Goal: Task Accomplishment & Management: Use online tool/utility

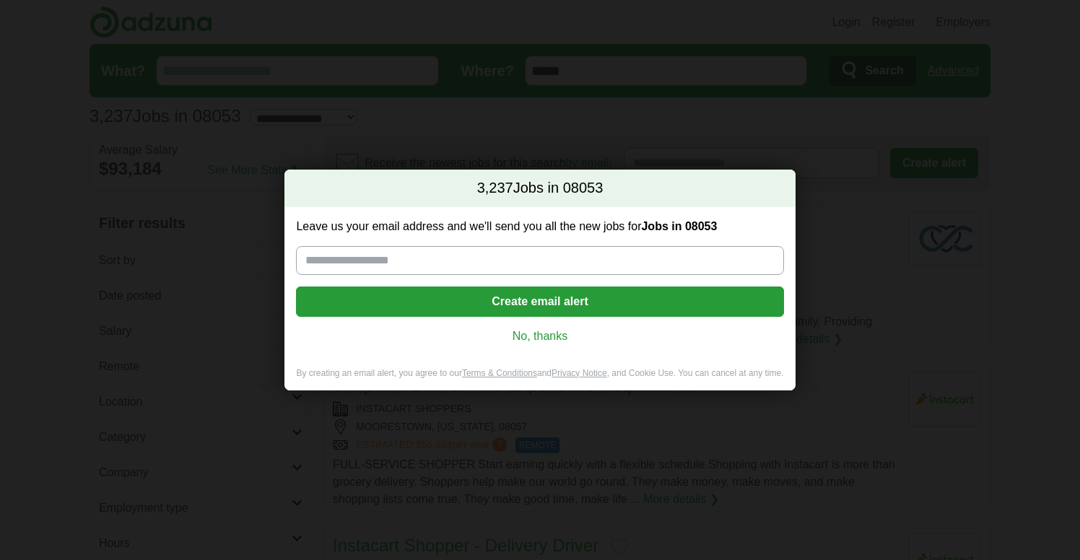
click at [571, 339] on link "No, thanks" at bounding box center [540, 337] width 464 height 16
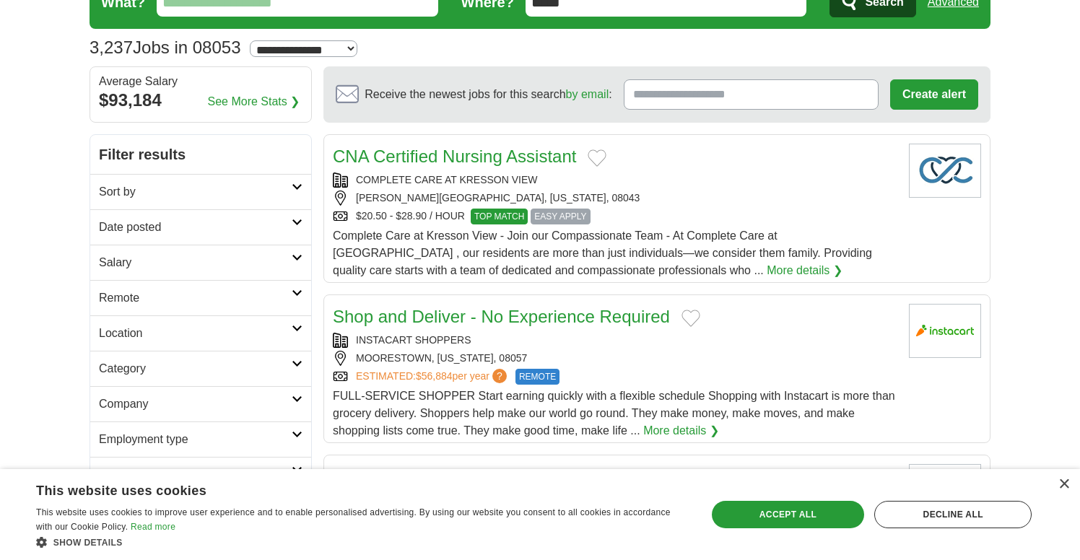
scroll to position [69, 0]
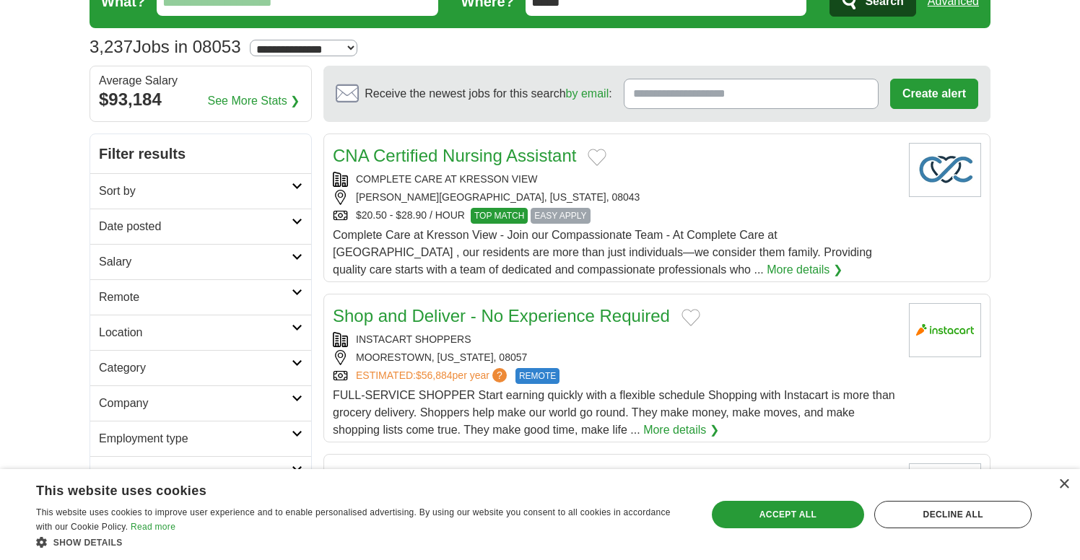
click at [293, 184] on icon at bounding box center [297, 186] width 11 height 7
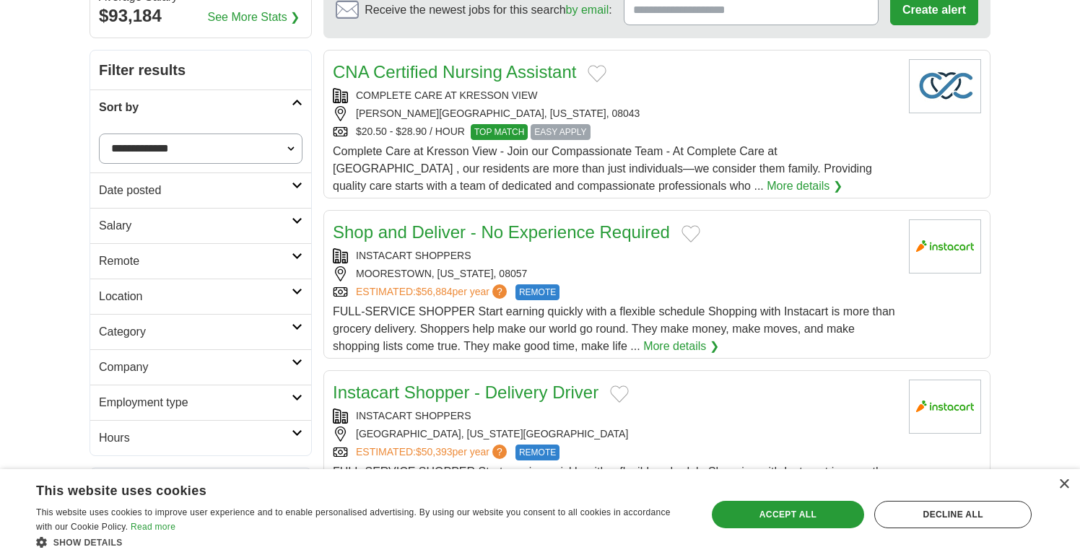
scroll to position [159, 0]
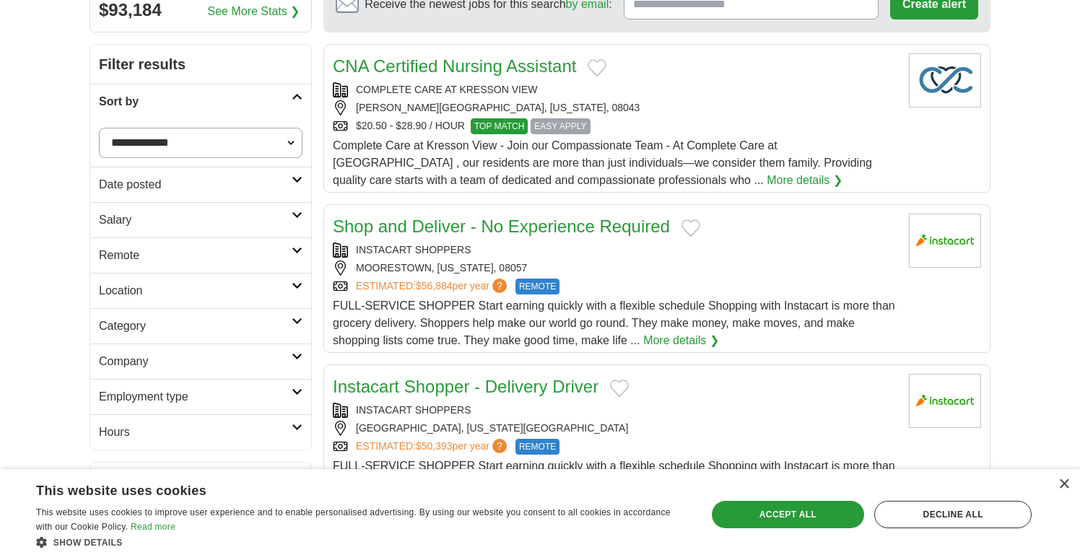
click at [292, 174] on link "Date posted" at bounding box center [200, 184] width 221 height 35
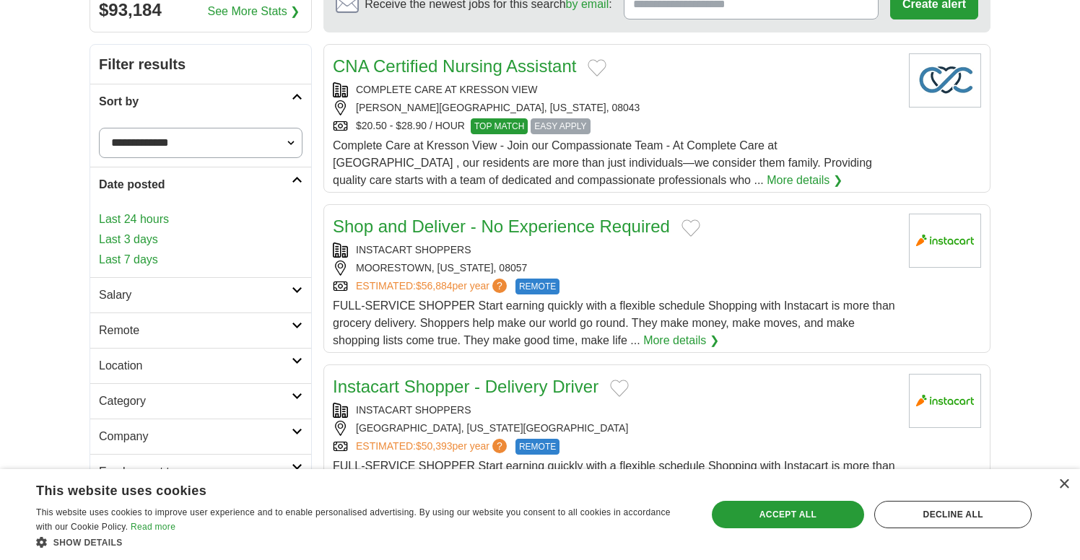
click at [298, 178] on icon at bounding box center [297, 179] width 11 height 7
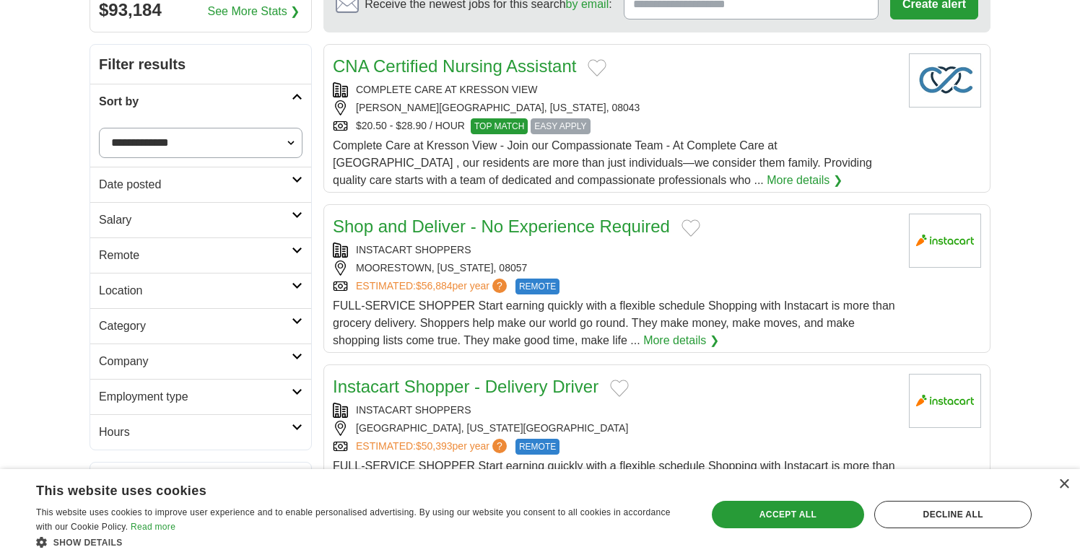
click at [295, 282] on link "Location" at bounding box center [200, 290] width 221 height 35
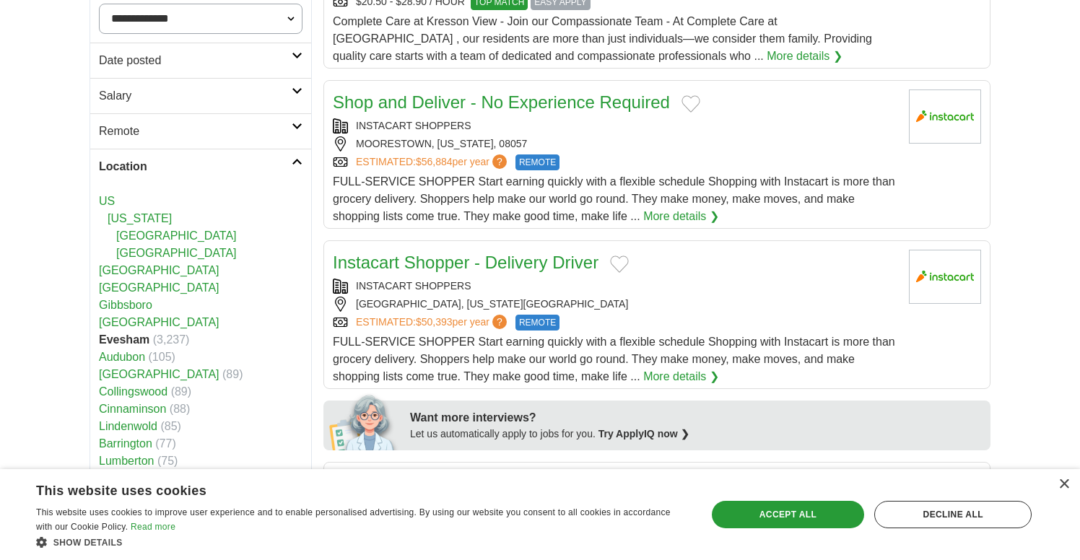
scroll to position [290, 0]
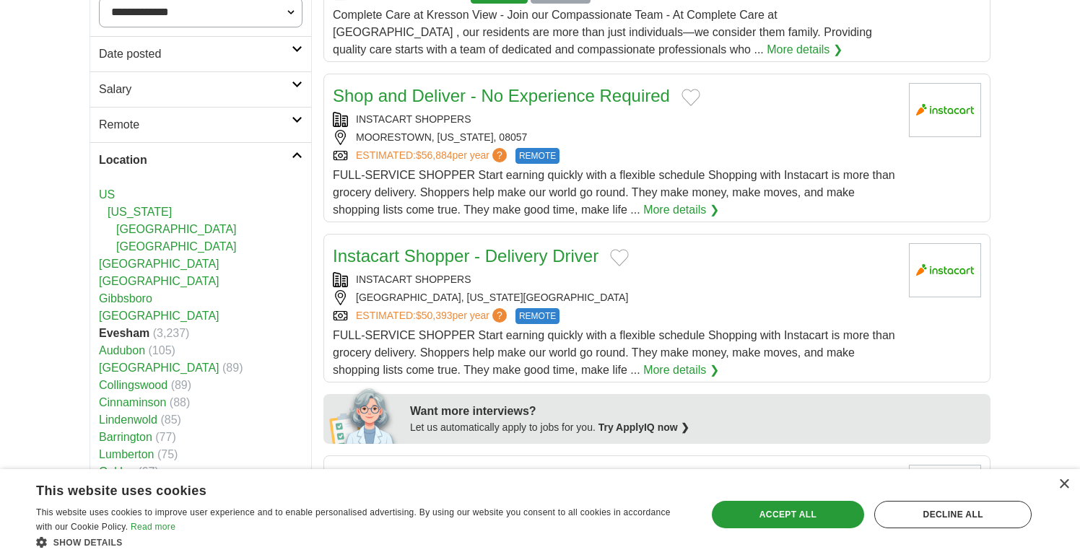
click at [292, 150] on link "Location" at bounding box center [200, 159] width 221 height 35
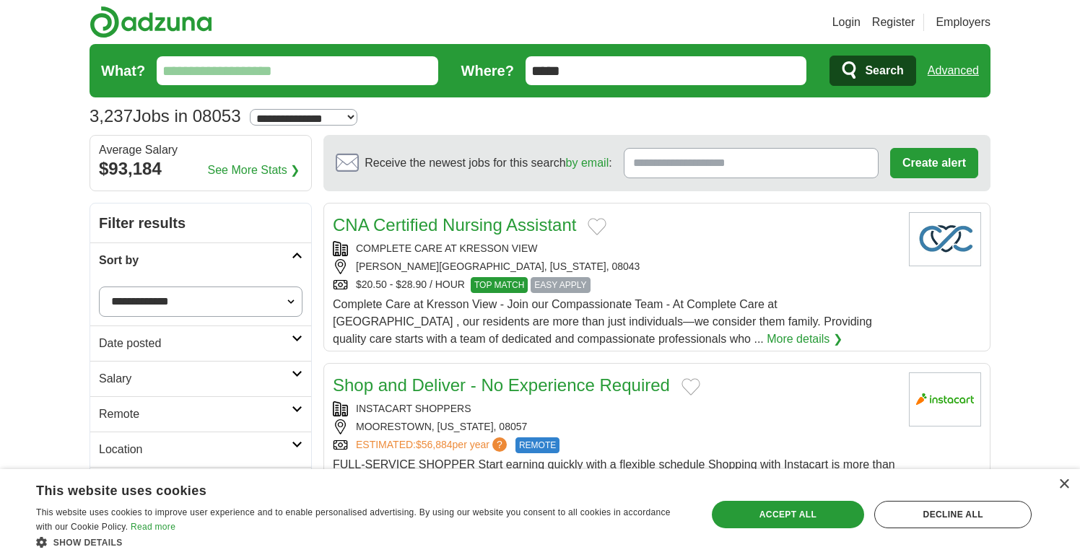
scroll to position [0, 0]
type input "****"
click at [872, 71] on button "Search" at bounding box center [873, 71] width 86 height 30
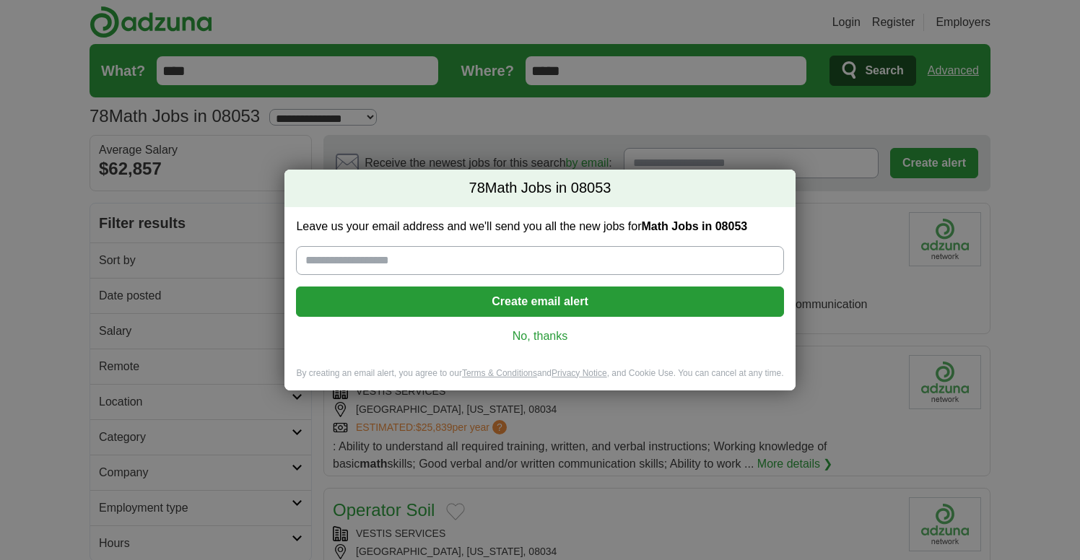
click at [552, 337] on link "No, thanks" at bounding box center [540, 337] width 464 height 16
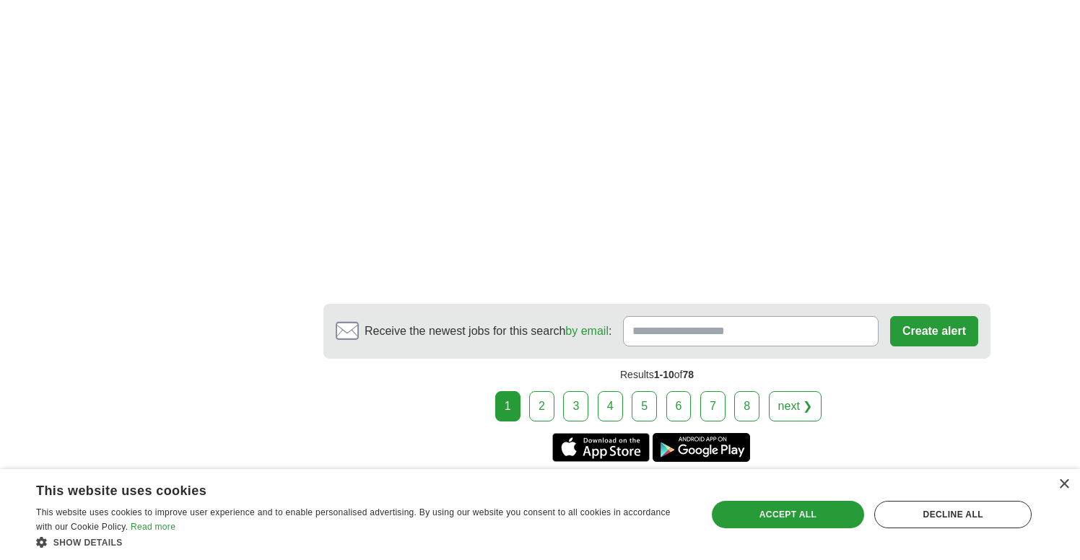
scroll to position [2221, 0]
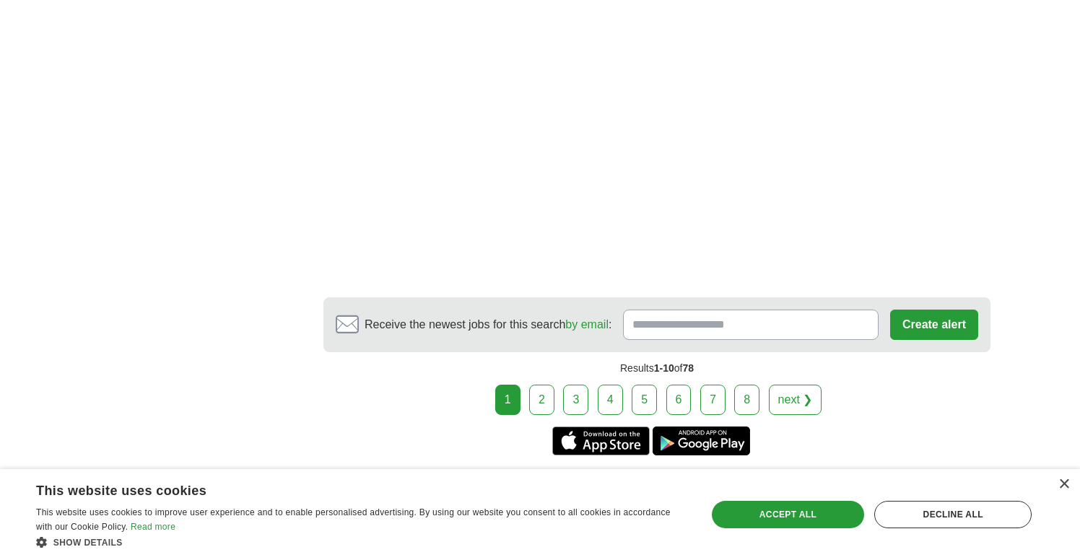
click at [547, 400] on link "2" at bounding box center [541, 400] width 25 height 30
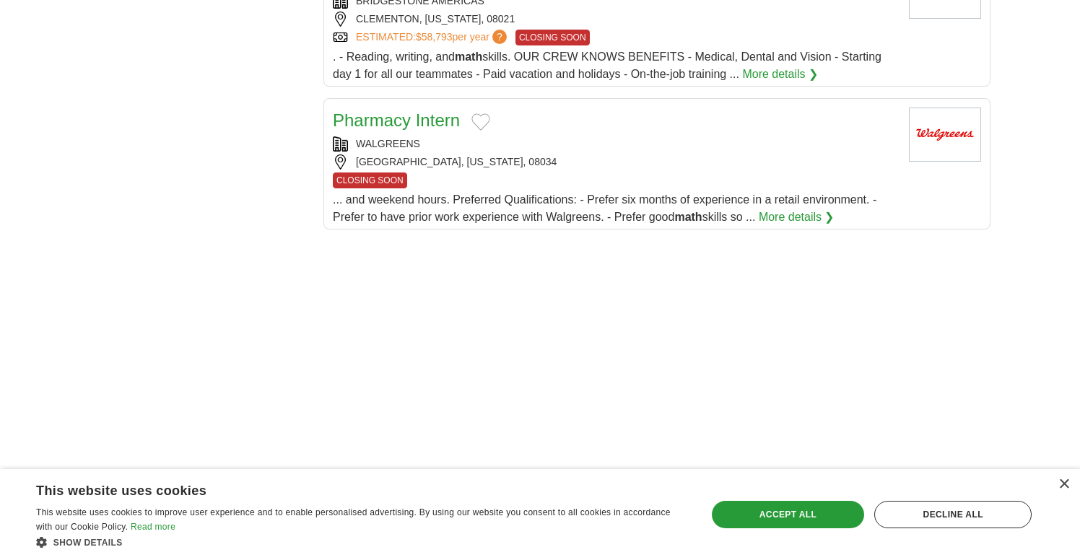
scroll to position [1522, 0]
click at [424, 126] on link "Pharmacy Intern" at bounding box center [396, 119] width 127 height 19
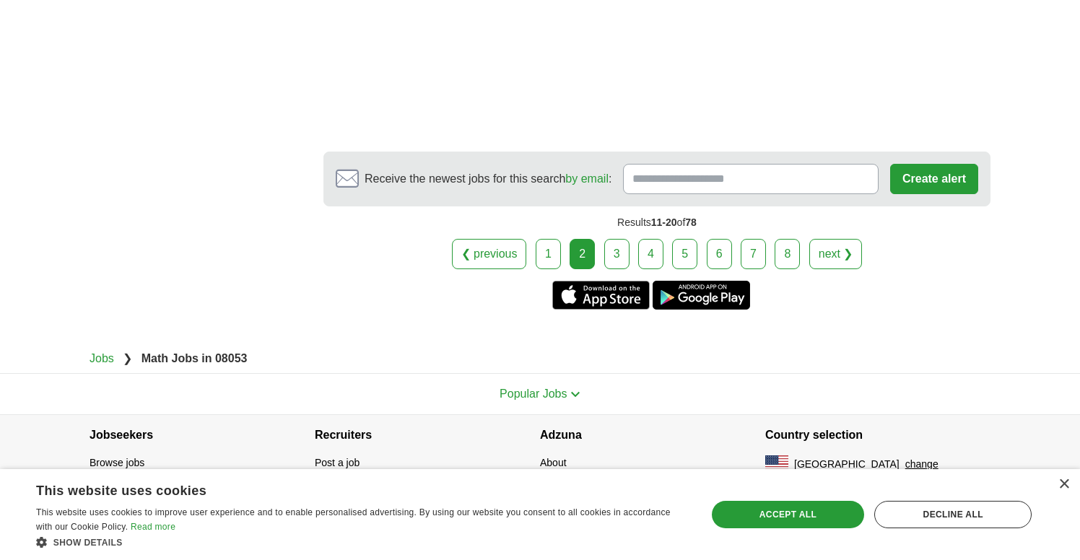
scroll to position [2323, 0]
click at [618, 256] on link "3" at bounding box center [616, 254] width 25 height 30
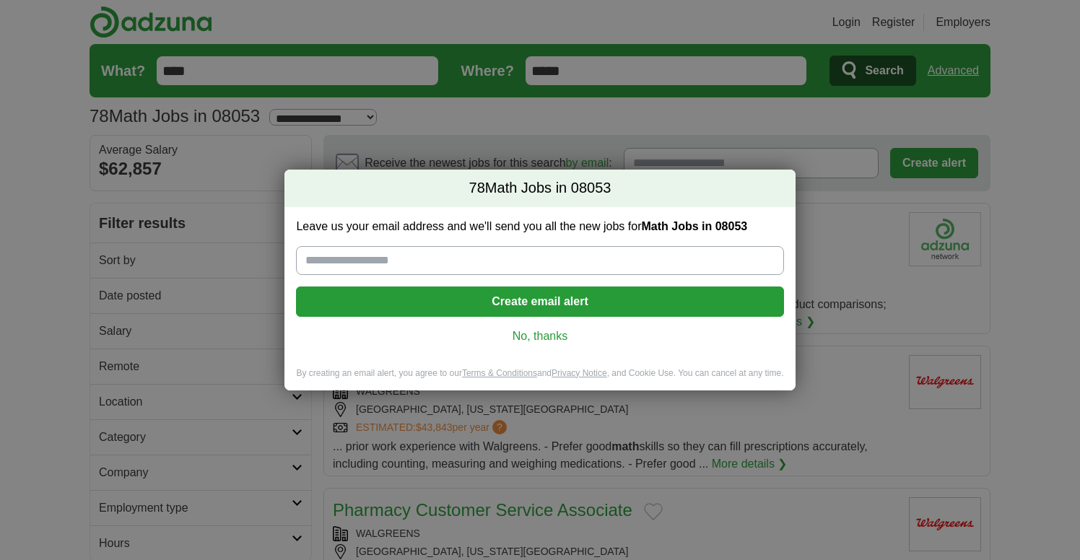
click at [555, 337] on link "No, thanks" at bounding box center [540, 337] width 464 height 16
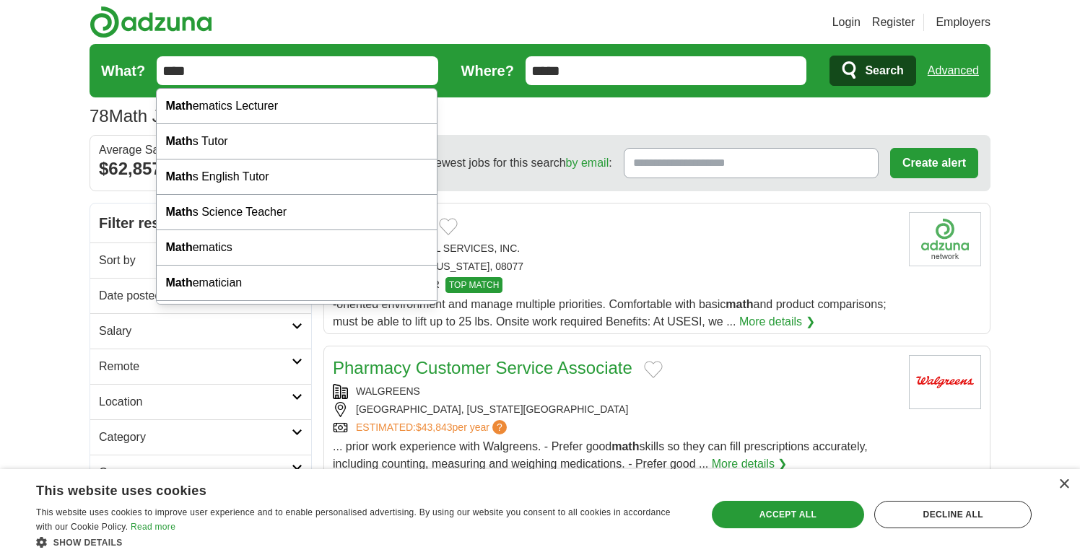
drag, startPoint x: 208, startPoint y: 72, endPoint x: 150, endPoint y: 67, distance: 58.0
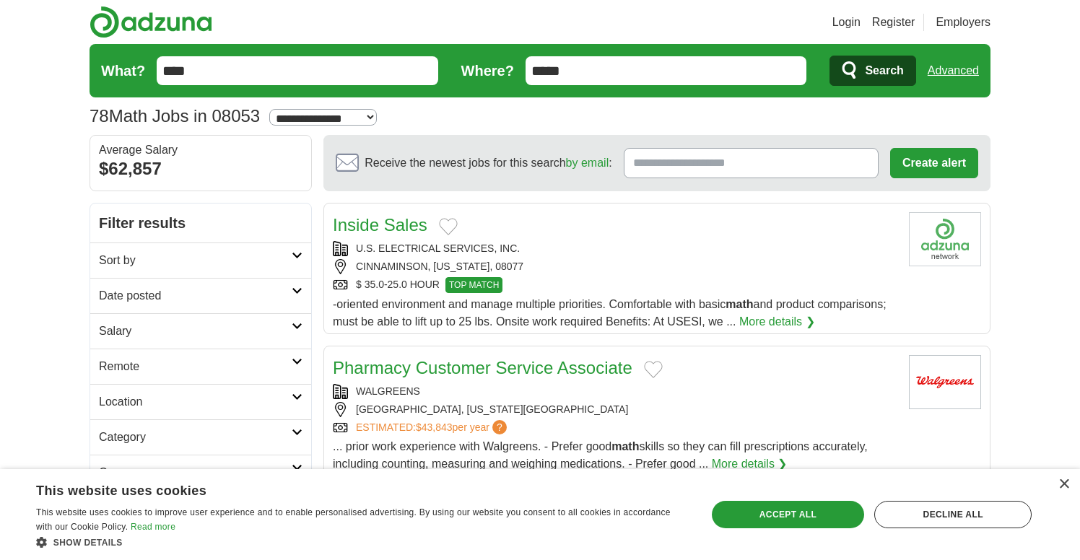
click at [150, 67] on form "What? **** Where? ***** Search Advanced" at bounding box center [540, 70] width 901 height 53
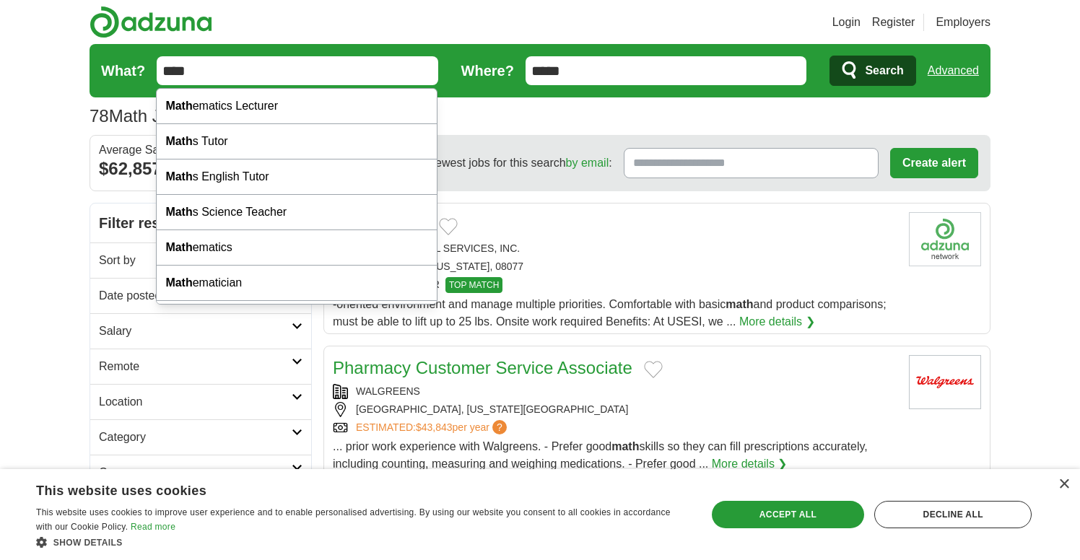
click at [203, 71] on input "****" at bounding box center [298, 70] width 282 height 29
type input "*"
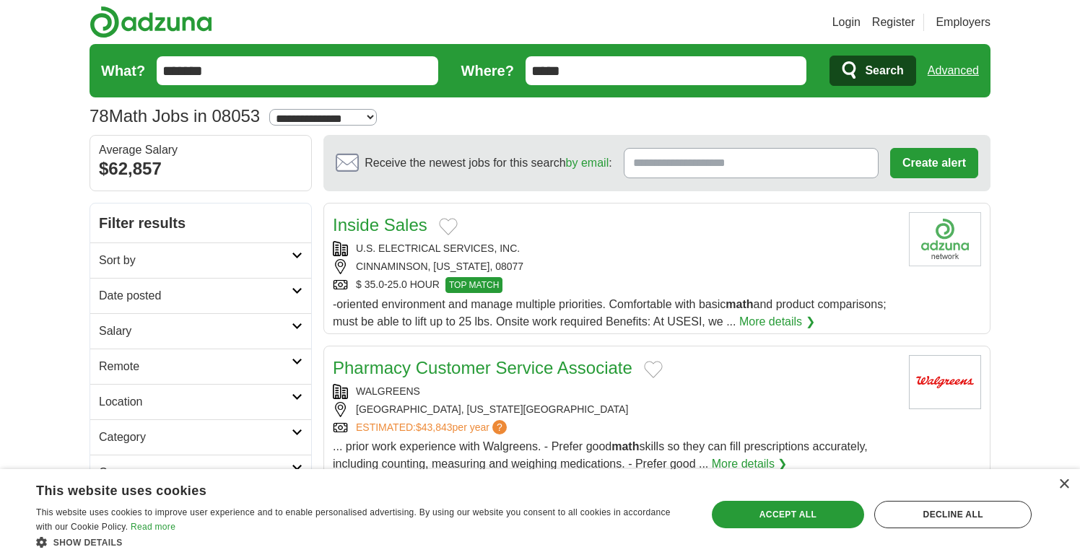
type input "*******"
click at [872, 71] on button "Search" at bounding box center [873, 71] width 86 height 30
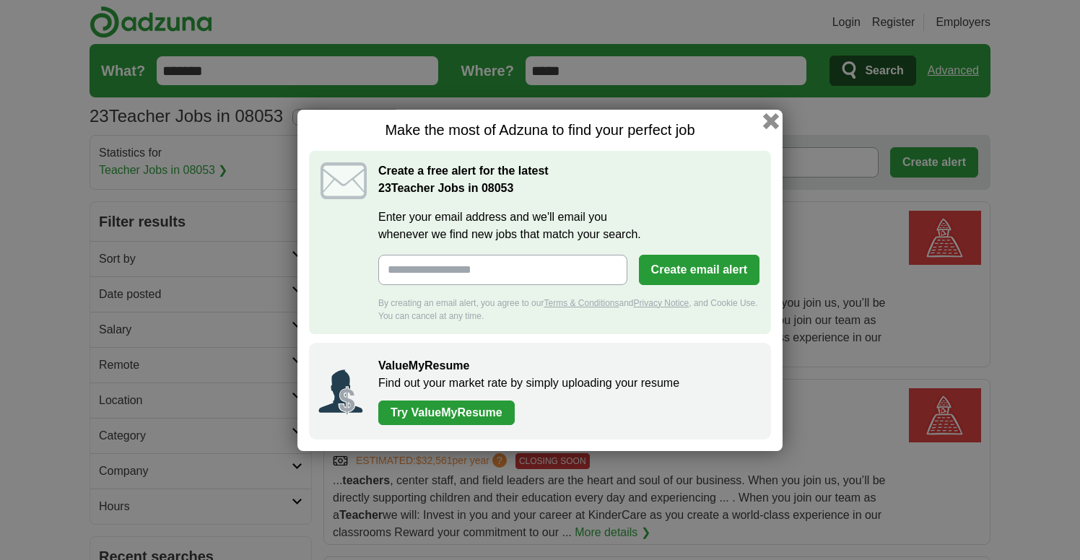
click at [772, 118] on button "button" at bounding box center [771, 121] width 16 height 16
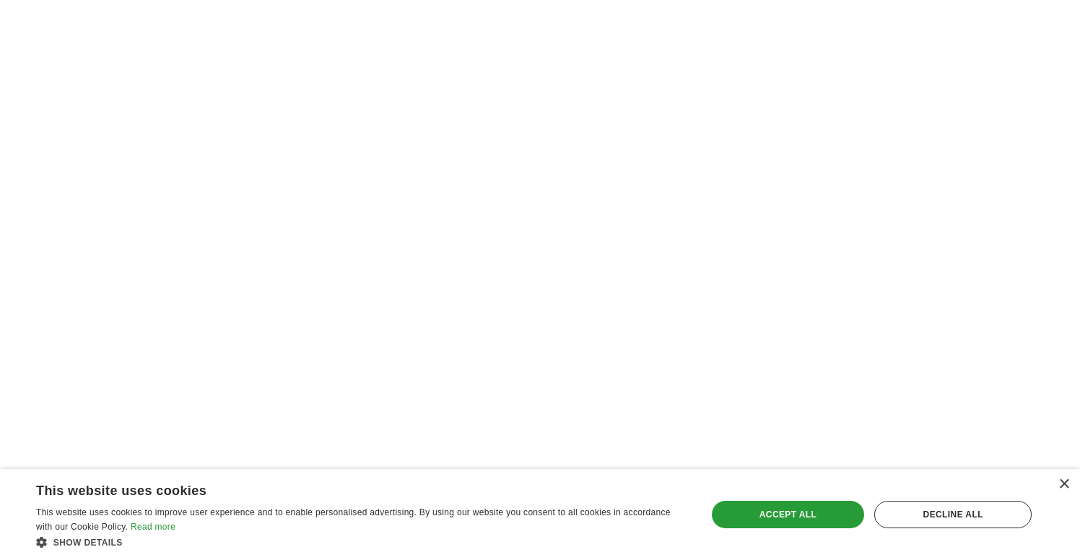
scroll to position [2178, 0]
